Goal: Complete application form: Complete application form

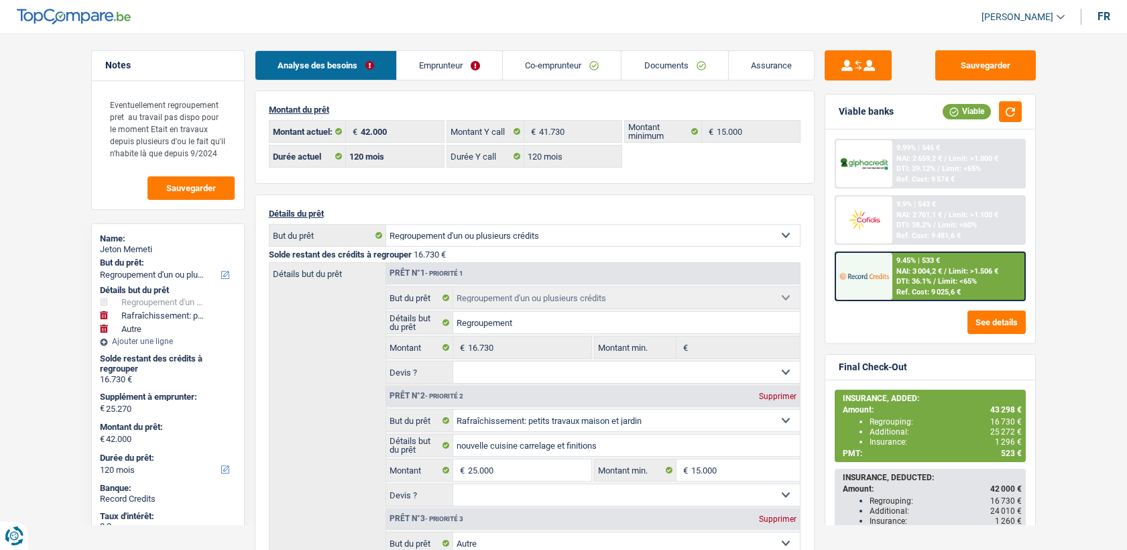
select select "refinancing"
select select "houseOrGarden"
select select "other"
select select "120"
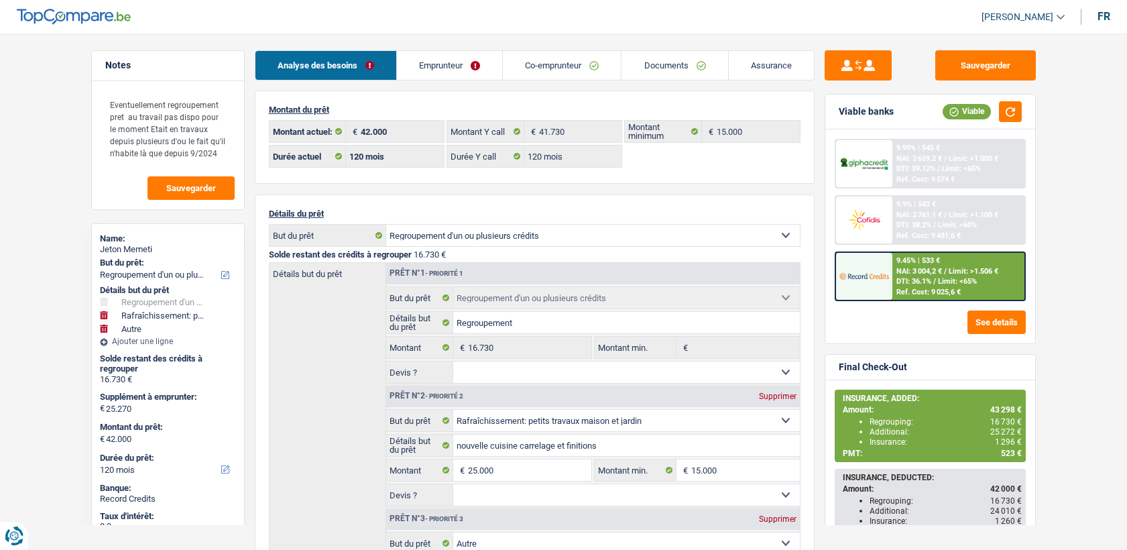
select select "120"
select select "refinancing"
select select "houseOrGarden"
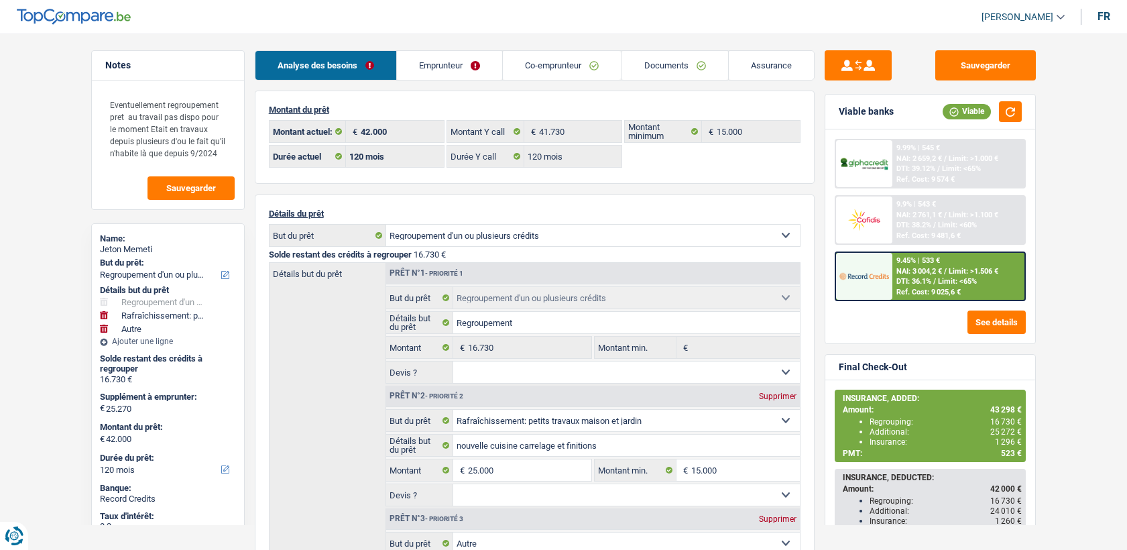
select select "other"
select select "120"
select select "32"
click at [424, 67] on link "Emprunteur" at bounding box center [449, 65] width 105 height 29
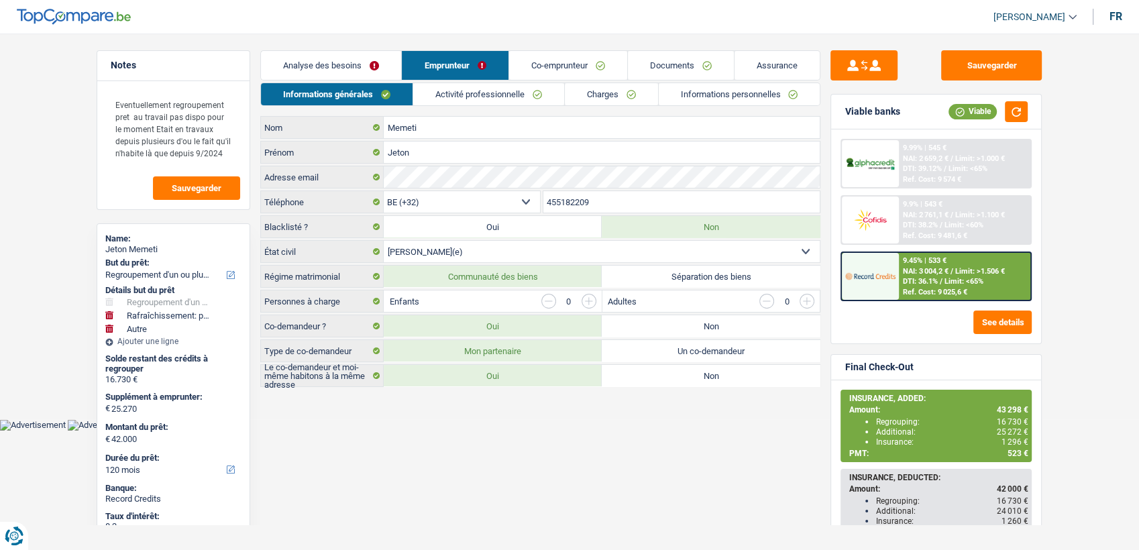
click at [478, 110] on div "Informations générales Activité professionnelle Charges Informations personnell…" at bounding box center [540, 234] width 560 height 305
click at [482, 98] on link "Activité professionnelle" at bounding box center [488, 94] width 151 height 22
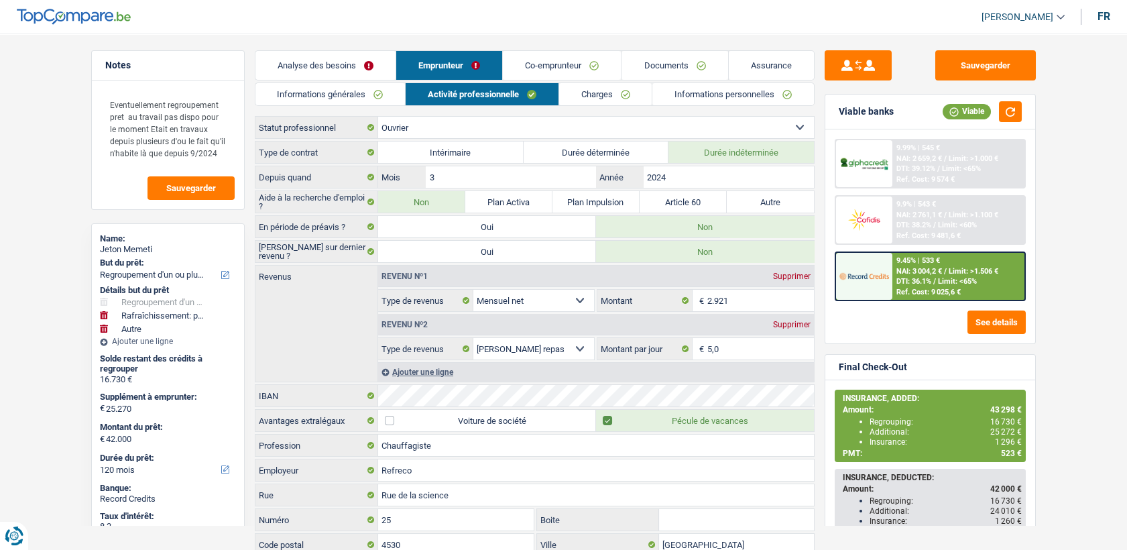
click at [573, 95] on link "Charges" at bounding box center [605, 94] width 93 height 22
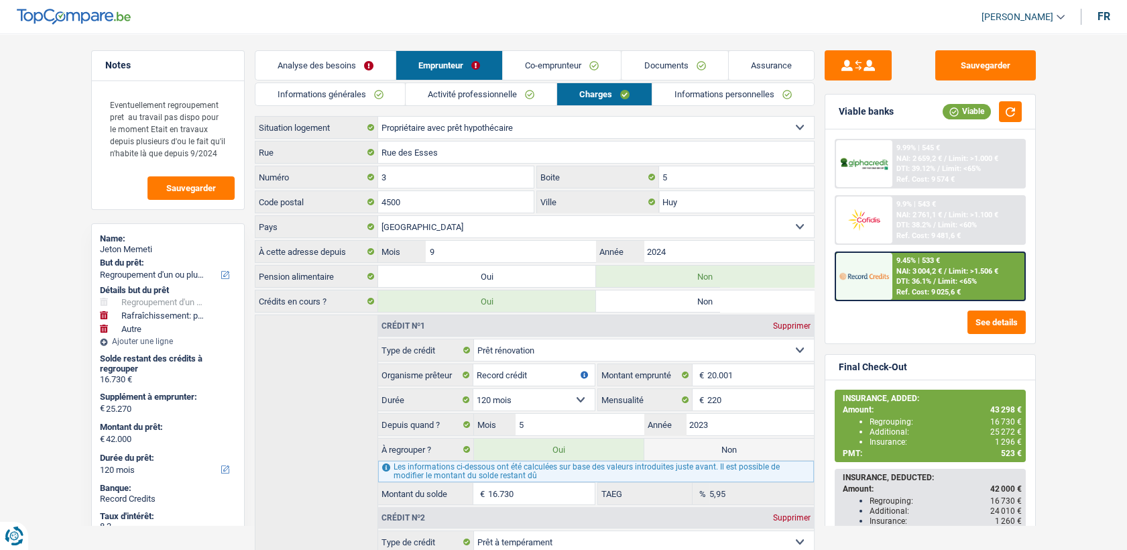
click at [509, 62] on link "Co-emprunteur" at bounding box center [562, 65] width 118 height 29
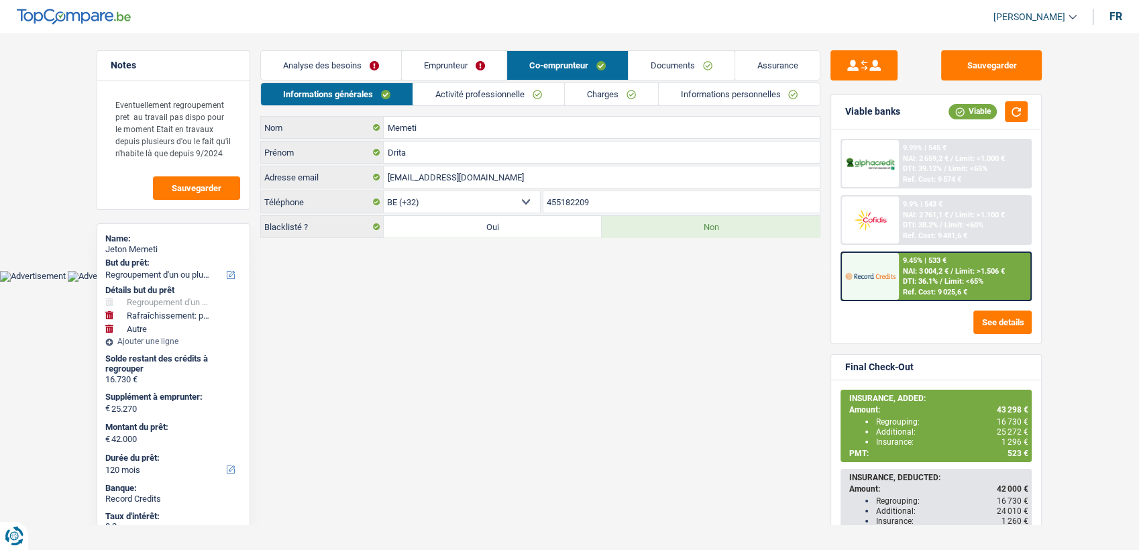
click at [505, 98] on link "Activité professionnelle" at bounding box center [488, 94] width 151 height 22
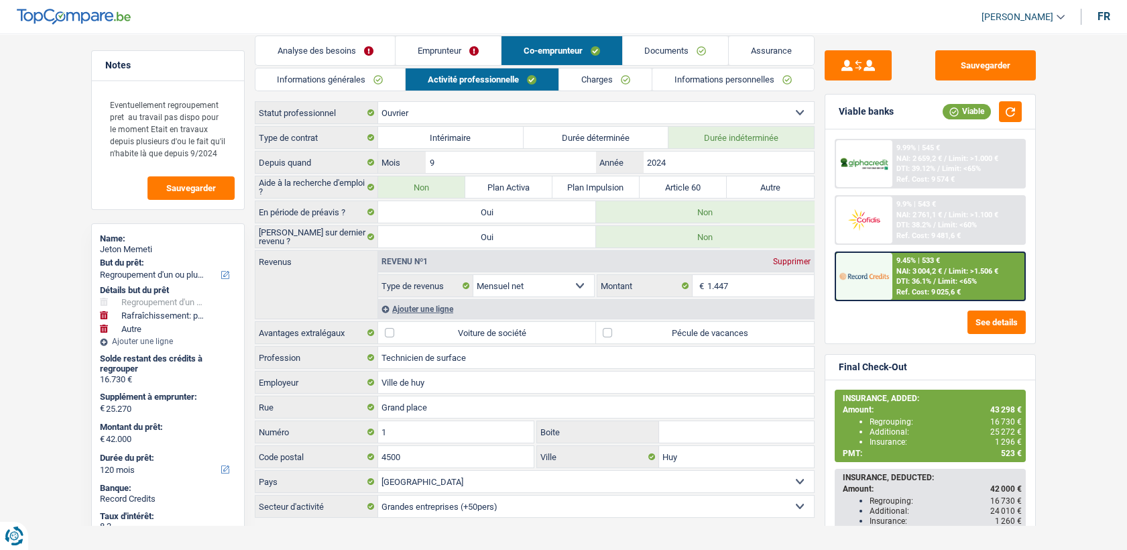
scroll to position [22, 0]
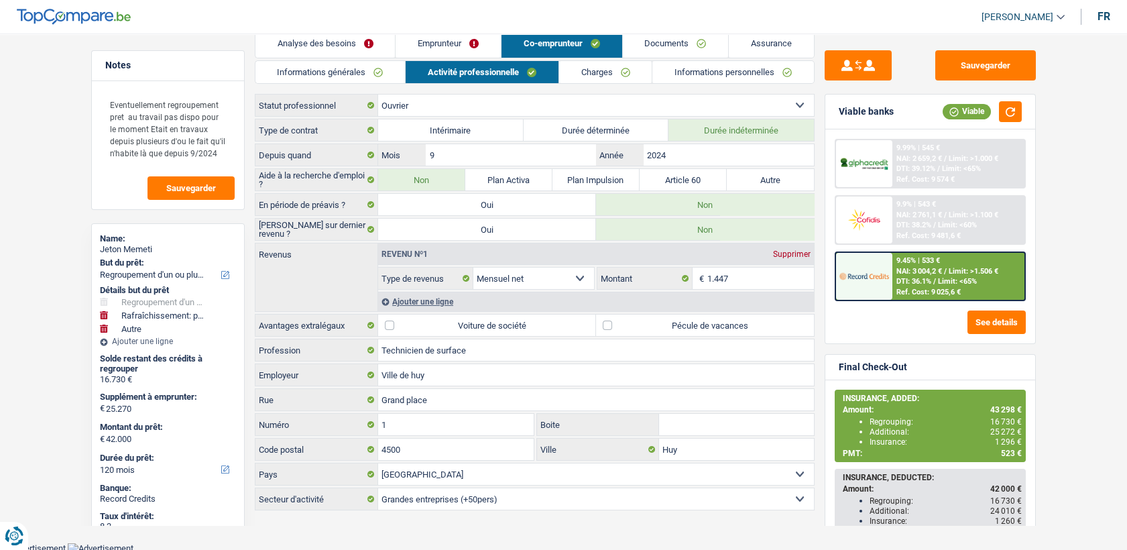
click at [559, 72] on link "Charges" at bounding box center [605, 72] width 93 height 22
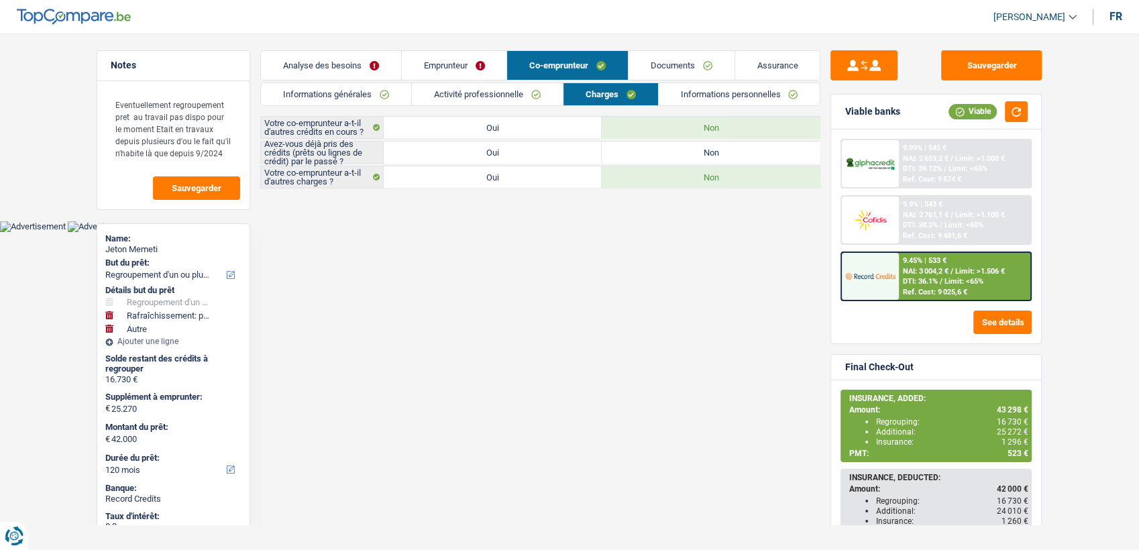
click at [478, 48] on main "Notes Eventuellement regroupement pret au travail pas dispo pour le moment Etai…" at bounding box center [569, 120] width 1139 height 201
click at [478, 59] on link "Emprunteur" at bounding box center [454, 65] width 105 height 29
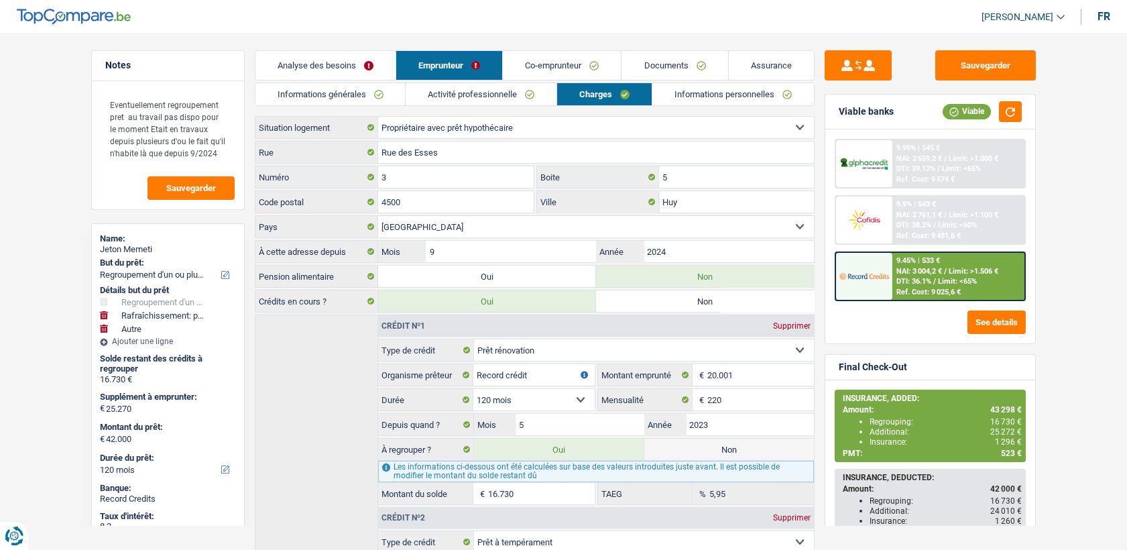
click at [522, 93] on link "Activité professionnelle" at bounding box center [481, 94] width 151 height 22
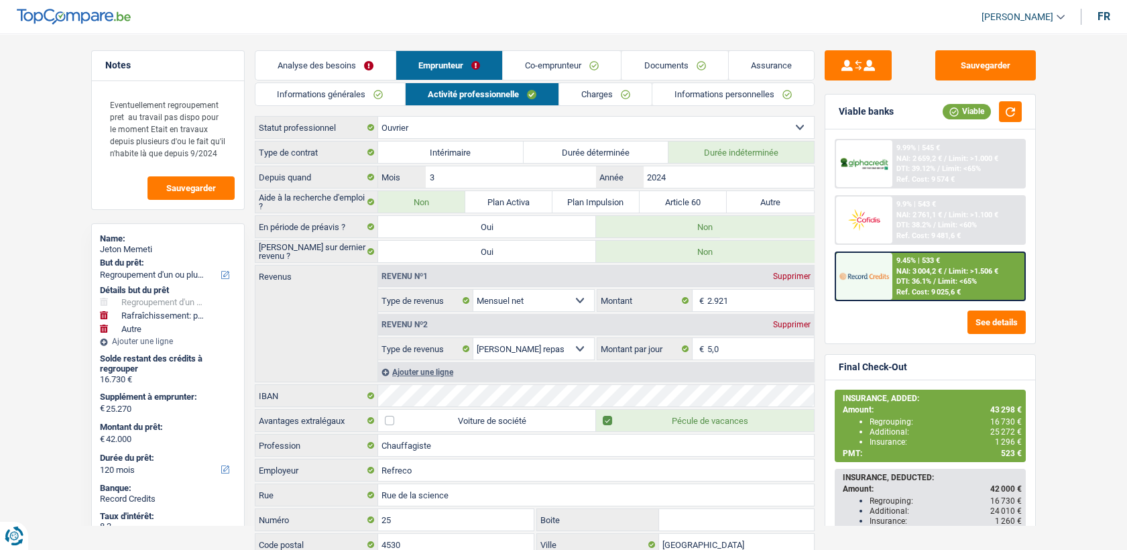
click at [628, 105] on li "Charges" at bounding box center [606, 93] width 94 height 23
click at [623, 99] on link "Charges" at bounding box center [605, 94] width 93 height 22
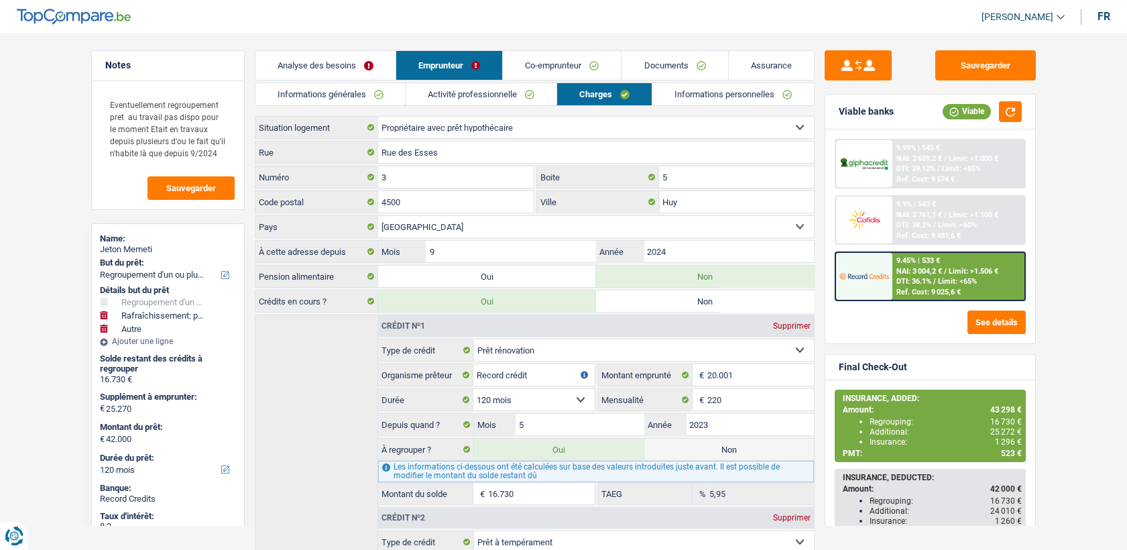
click at [545, 74] on link "Co-emprunteur" at bounding box center [562, 65] width 118 height 29
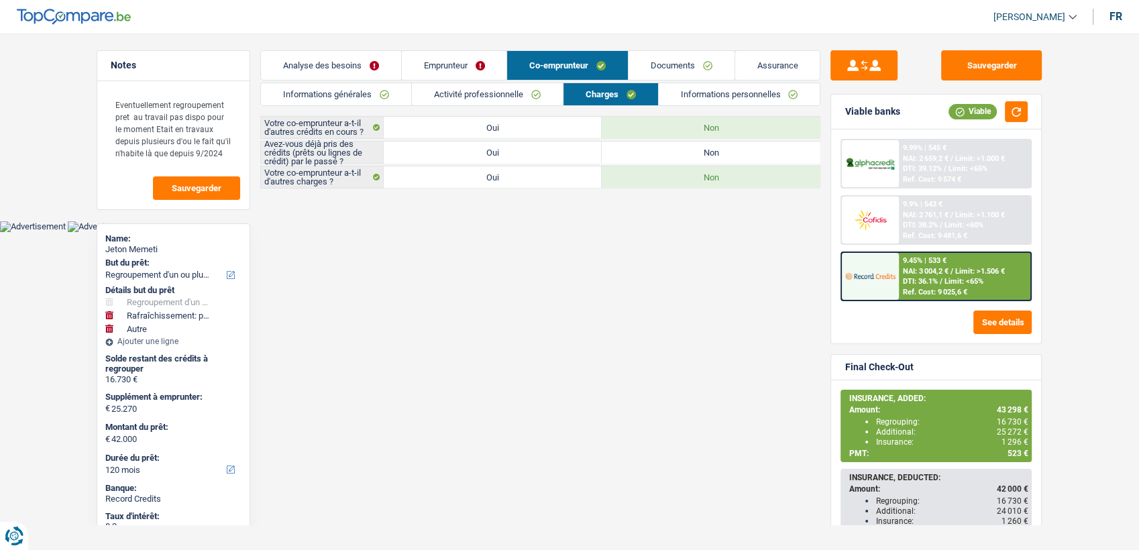
click at [537, 85] on link "Activité professionnelle" at bounding box center [487, 94] width 151 height 22
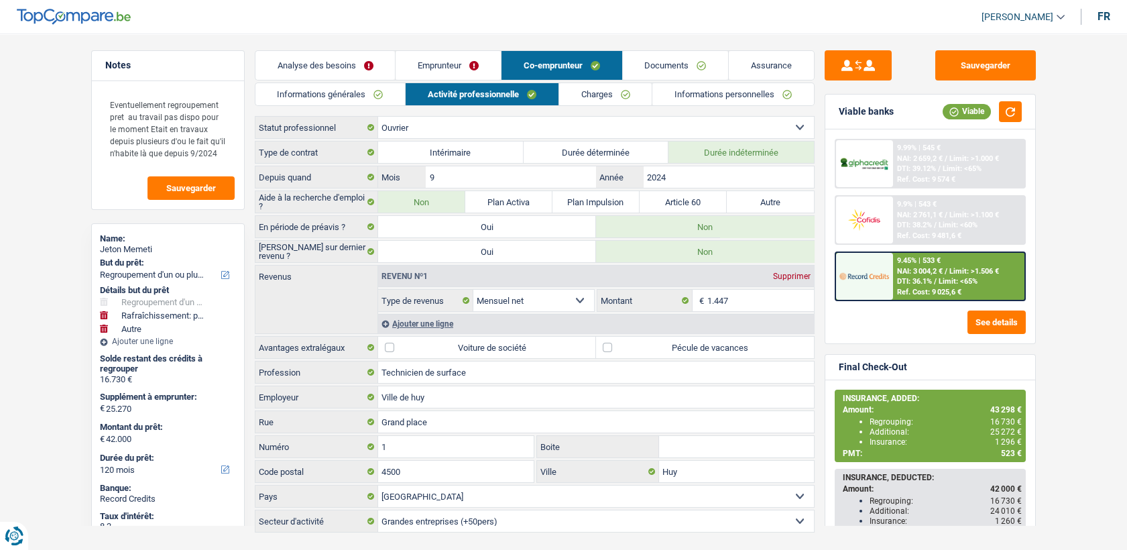
click at [582, 97] on link "Charges" at bounding box center [605, 94] width 93 height 22
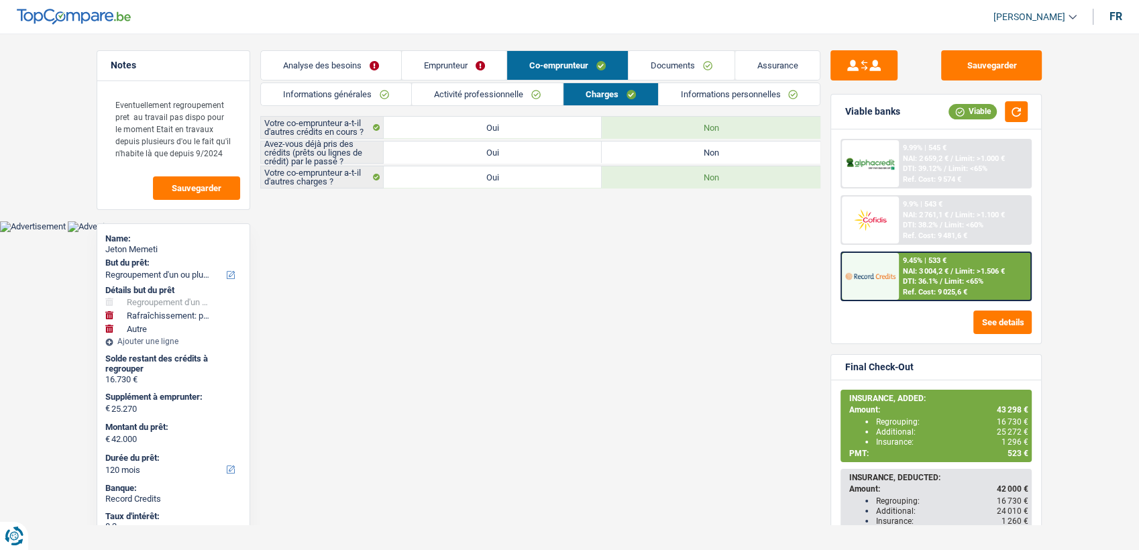
click at [742, 122] on label "Non" at bounding box center [711, 127] width 218 height 21
click at [742, 122] on input "Non" at bounding box center [711, 127] width 218 height 21
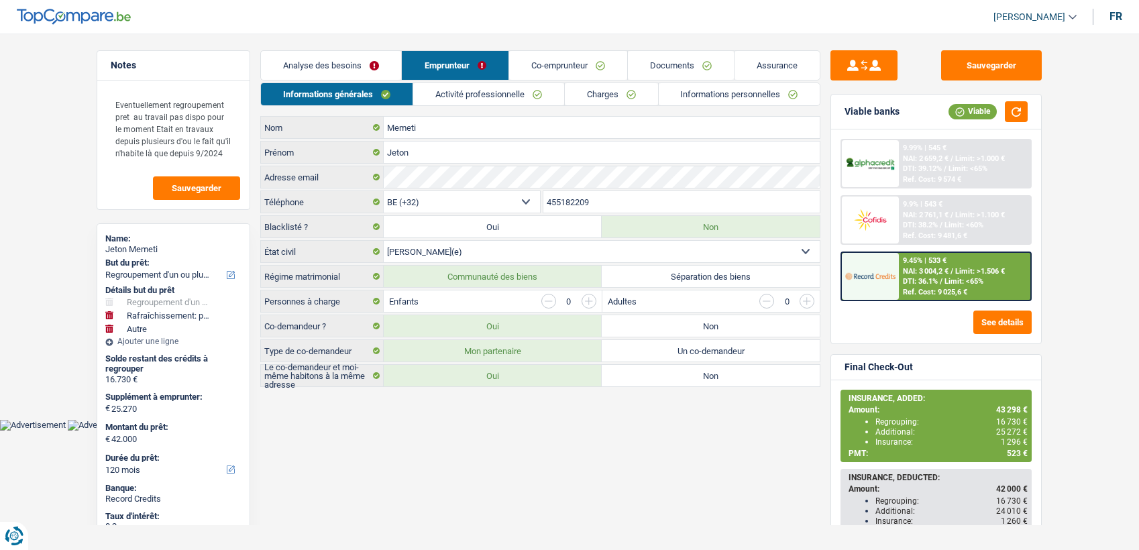
select select "refinancing"
select select "houseOrGarden"
select select "other"
select select "120"
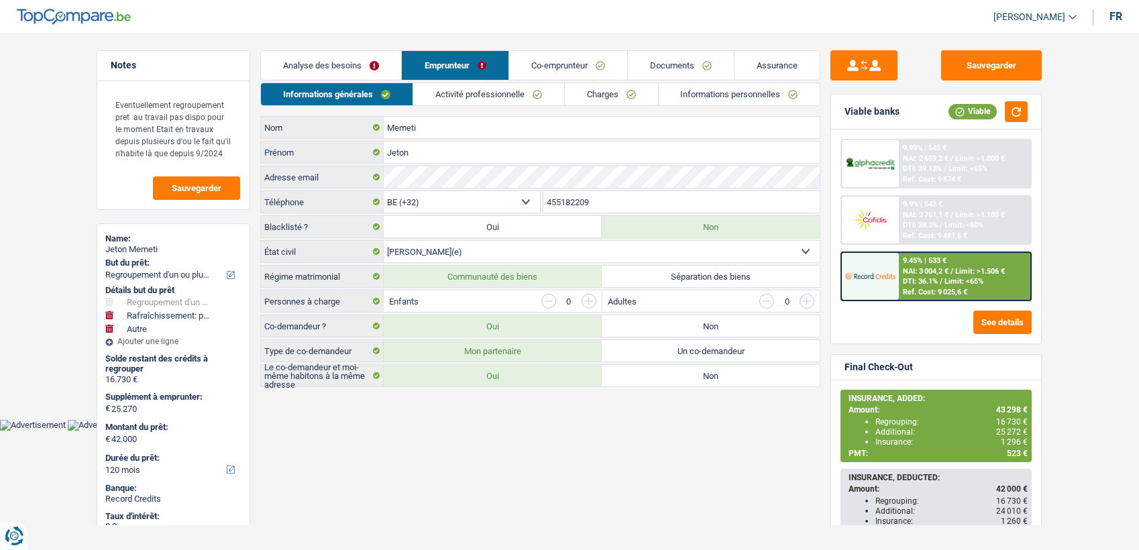
select select "32"
select select "married"
click at [502, 99] on link "Activité professionnelle" at bounding box center [488, 94] width 151 height 22
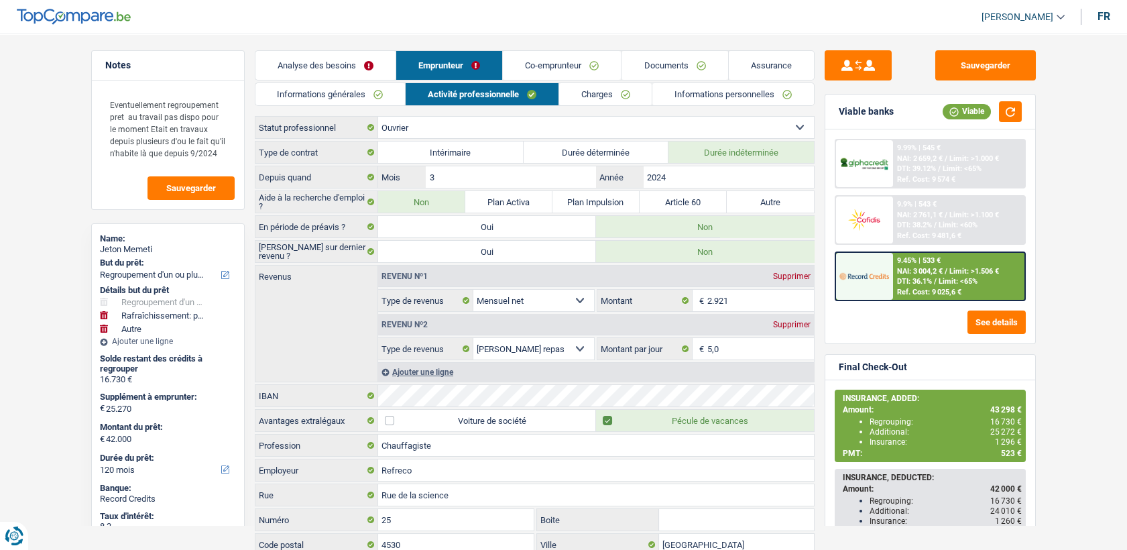
click at [577, 46] on main "Notes Eventuellement regroupement pret au travail pas dispo pour le moment Etai…" at bounding box center [563, 329] width 1127 height 618
click at [575, 58] on link "Co-emprunteur" at bounding box center [562, 65] width 118 height 29
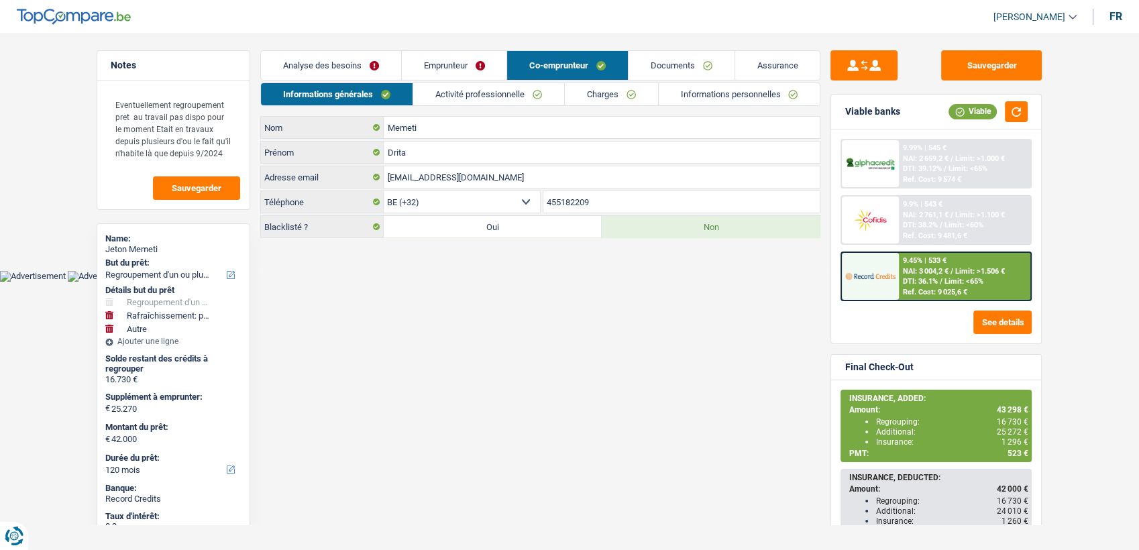
click at [463, 85] on link "Activité professionnelle" at bounding box center [488, 94] width 151 height 22
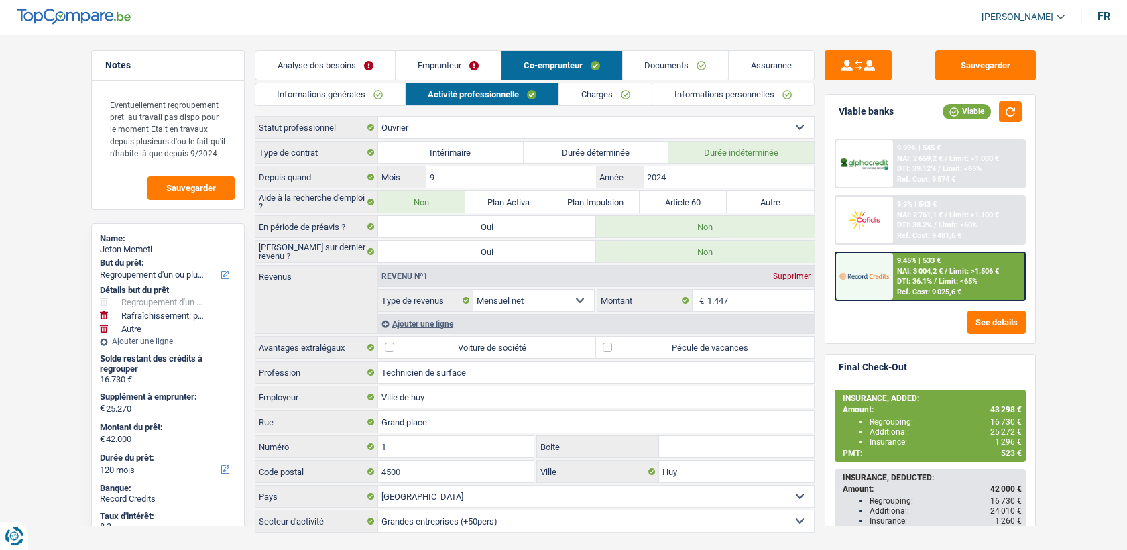
click at [443, 67] on link "Emprunteur" at bounding box center [448, 65] width 105 height 29
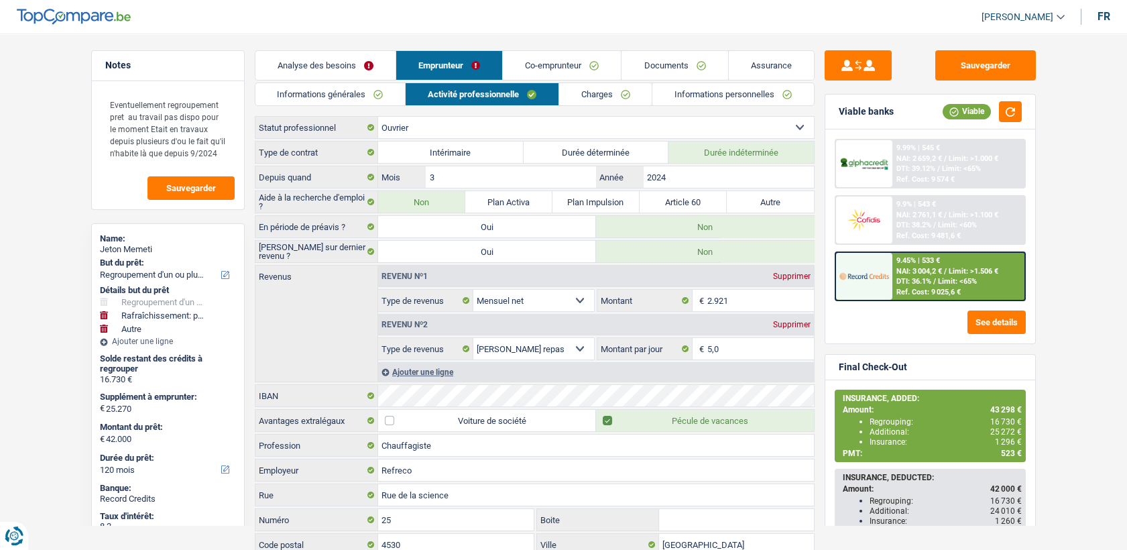
click at [569, 66] on link "Co-emprunteur" at bounding box center [562, 65] width 118 height 29
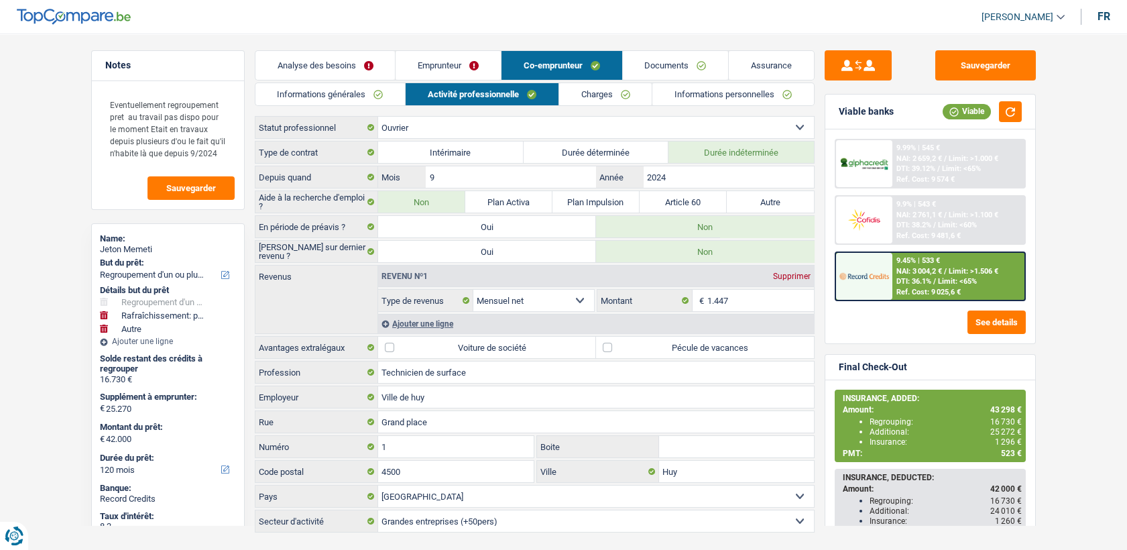
click at [458, 68] on link "Emprunteur" at bounding box center [448, 65] width 105 height 29
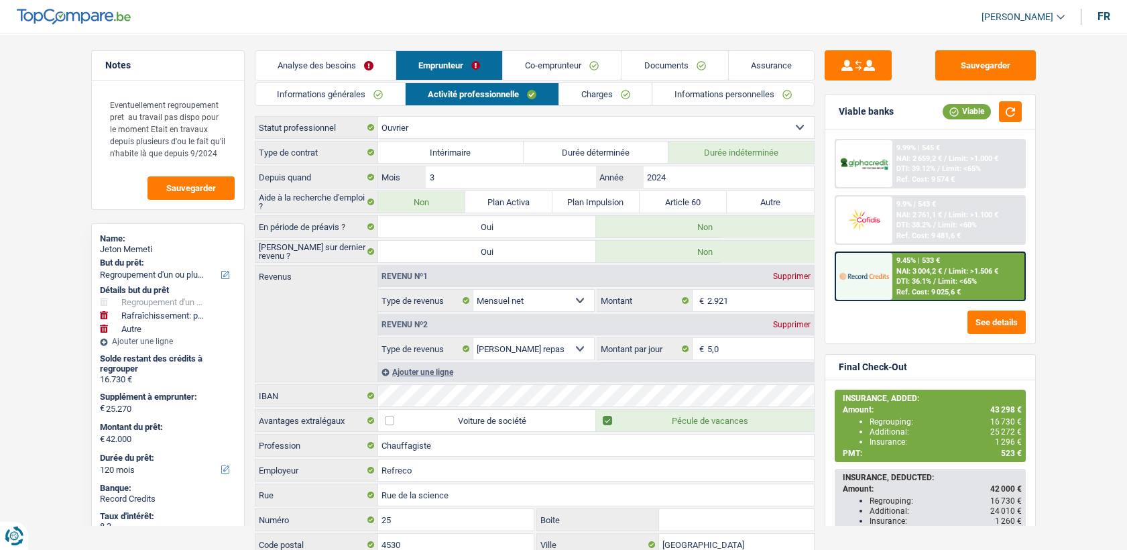
click at [510, 96] on link "Activité professionnelle" at bounding box center [482, 94] width 153 height 22
click at [542, 70] on link "Co-emprunteur" at bounding box center [562, 65] width 118 height 29
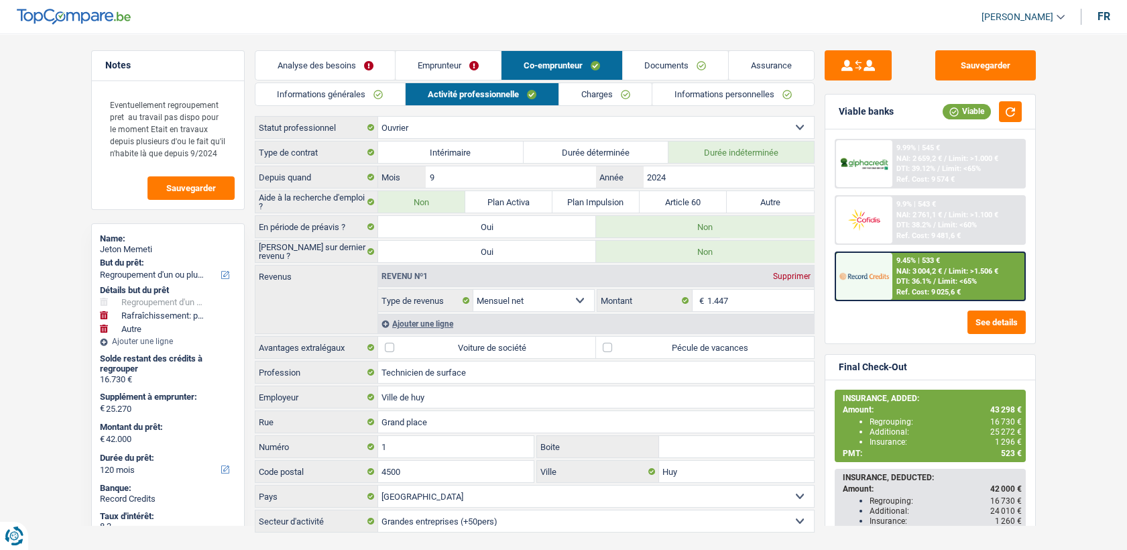
click at [435, 69] on link "Emprunteur" at bounding box center [448, 65] width 105 height 29
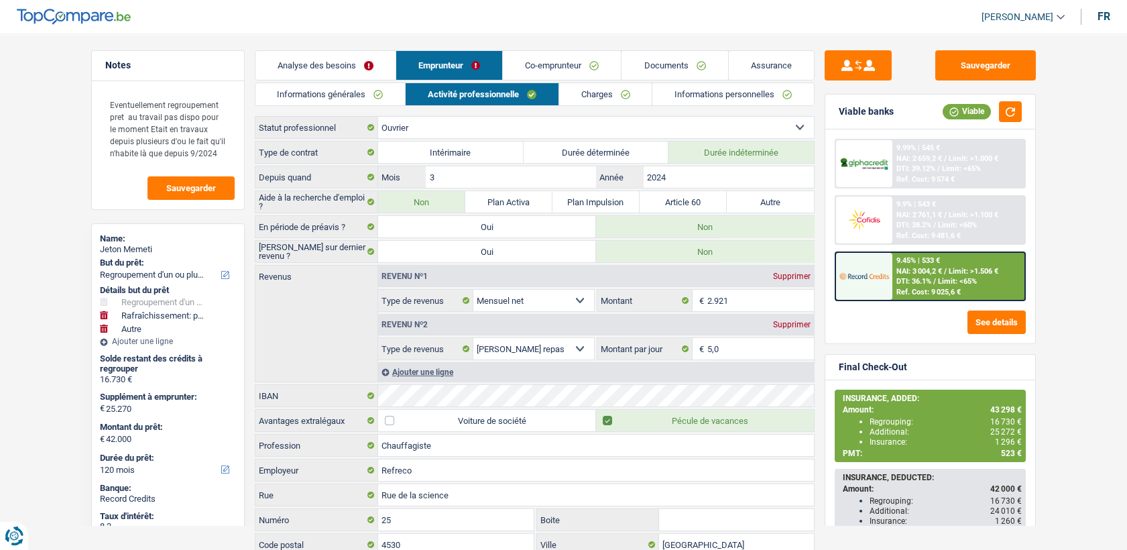
click at [388, 89] on link "Informations générales" at bounding box center [331, 94] width 150 height 22
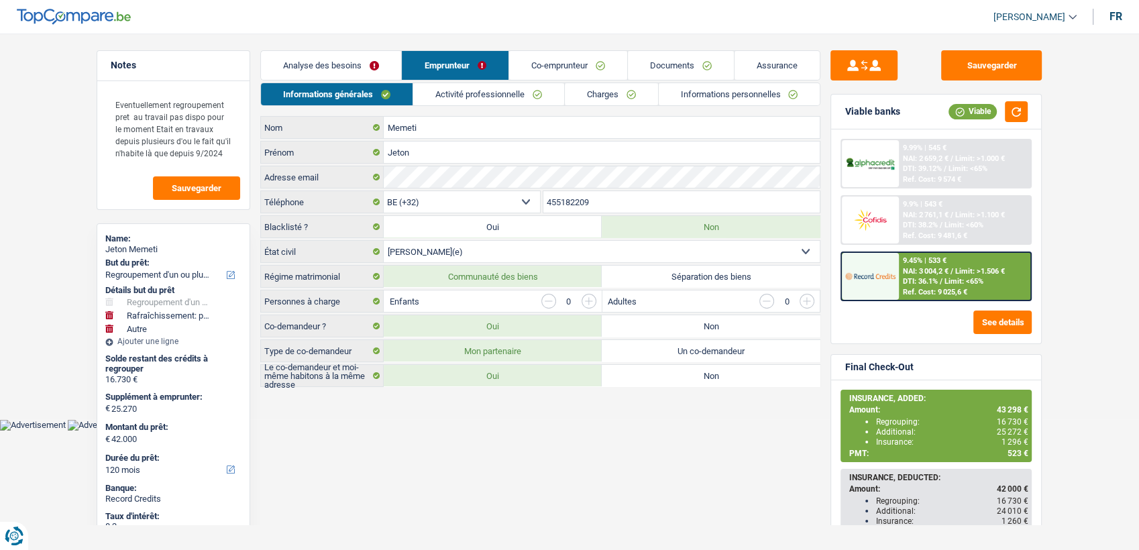
click at [444, 99] on link "Activité professionnelle" at bounding box center [488, 94] width 151 height 22
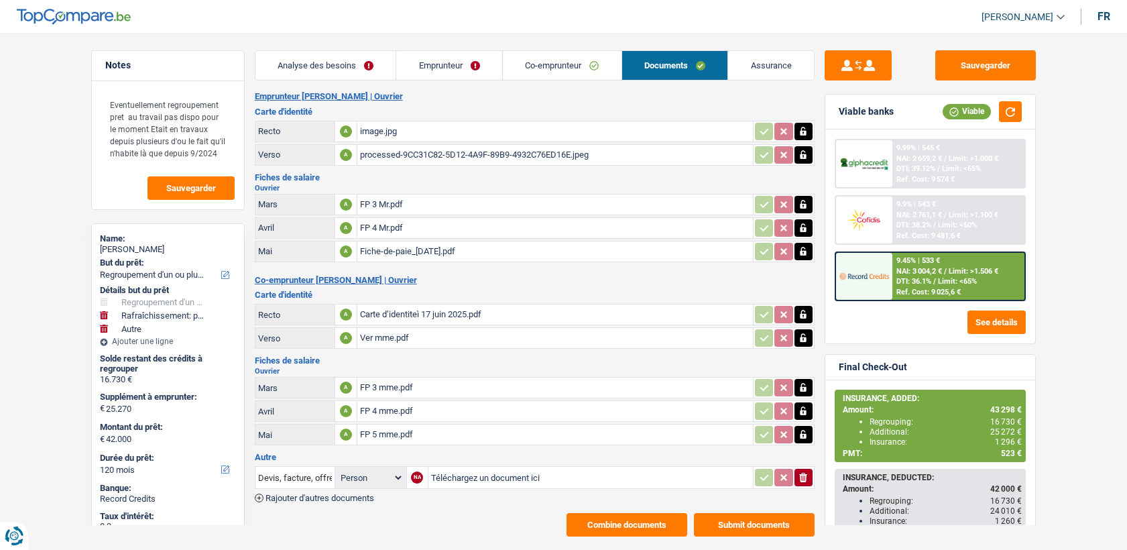
select select "refinancing"
select select "houseOrGarden"
select select "other"
select select "120"
